Goal: Task Accomplishment & Management: Use online tool/utility

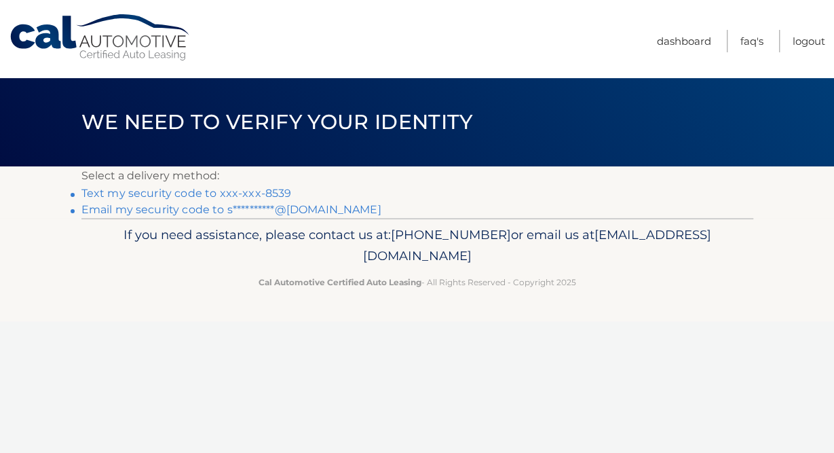
click at [252, 195] on link "Text my security code to xxx-xxx-8539" at bounding box center [186, 193] width 210 height 13
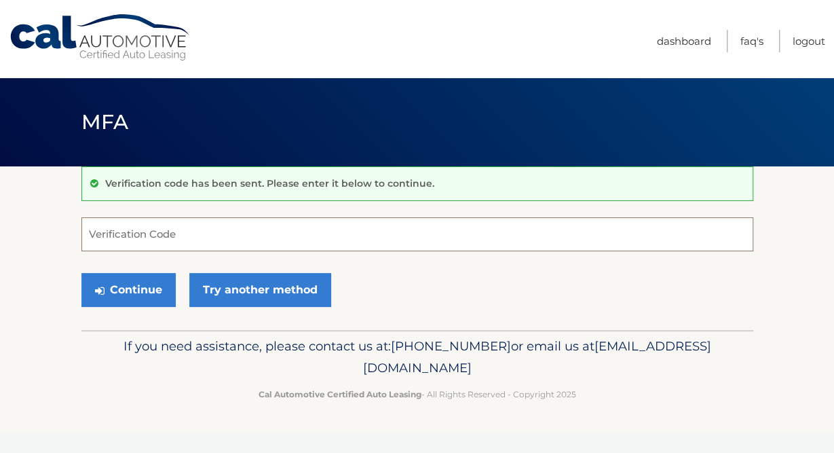
click at [145, 227] on input "Verification Code" at bounding box center [417, 234] width 672 height 34
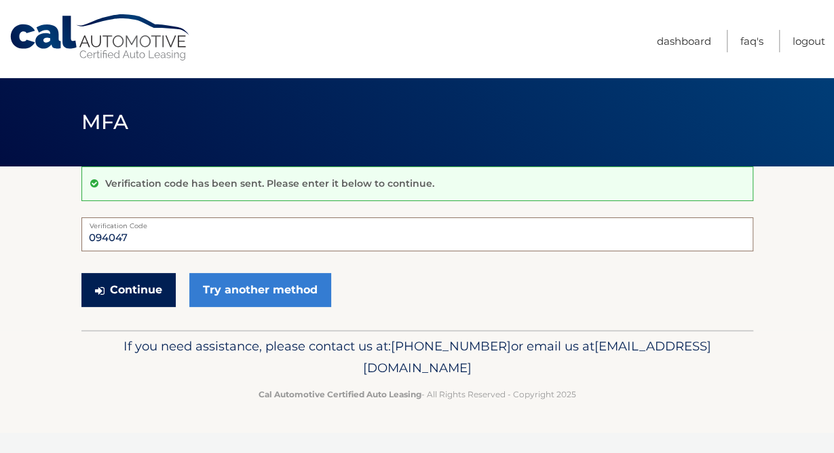
type input "094047"
click at [117, 286] on button "Continue" at bounding box center [128, 290] width 94 height 34
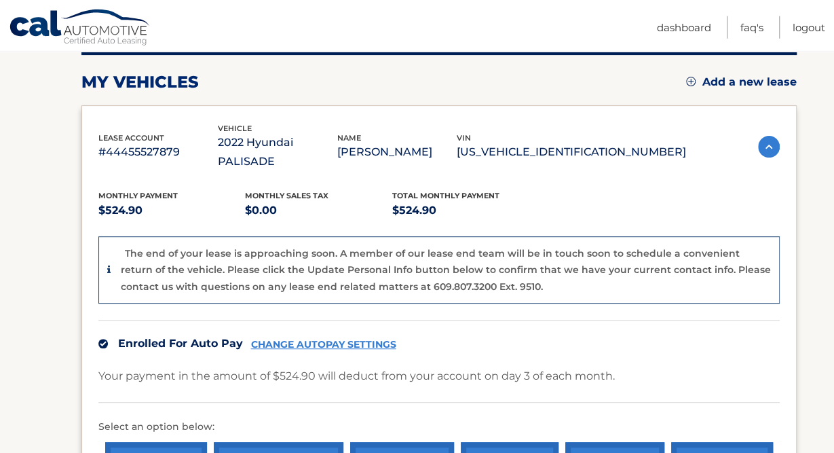
scroll to position [141, 0]
